Goal: Transaction & Acquisition: Register for event/course

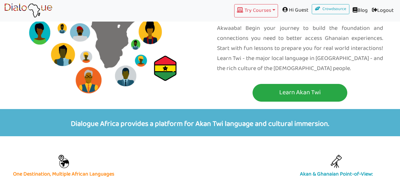
scroll to position [91, 0]
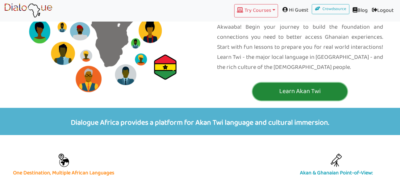
click at [316, 86] on p "Learn Akan Twi" at bounding box center [300, 91] width 92 height 11
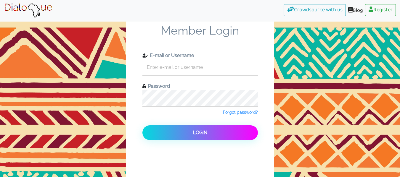
click at [183, 59] on div "E-mail or Username" at bounding box center [199, 64] width 115 height 24
click at [185, 74] on input "text" at bounding box center [199, 67] width 115 height 16
type input "[EMAIL_ADDRESS][DOMAIN_NAME]"
click at [188, 106] on div "Password" at bounding box center [199, 95] width 115 height 24
click at [142, 126] on button "Login" at bounding box center [199, 133] width 115 height 15
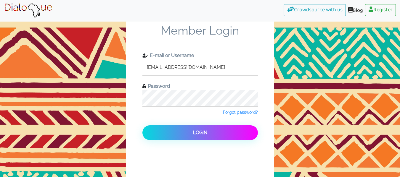
click at [142, 126] on button "Login" at bounding box center [199, 133] width 115 height 15
click at [358, 10] on link "Blog" at bounding box center [355, 10] width 19 height 13
